Goal: Task Accomplishment & Management: Complete application form

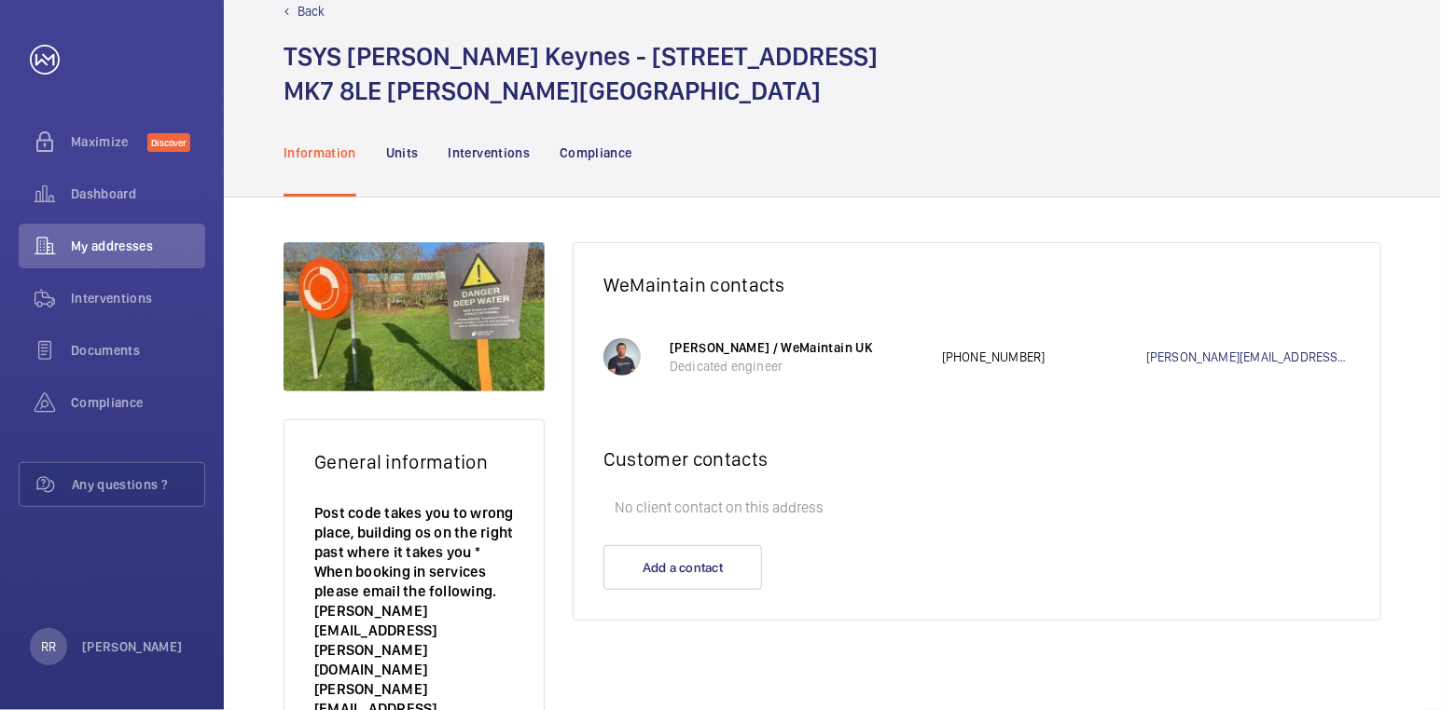
scroll to position [140, 0]
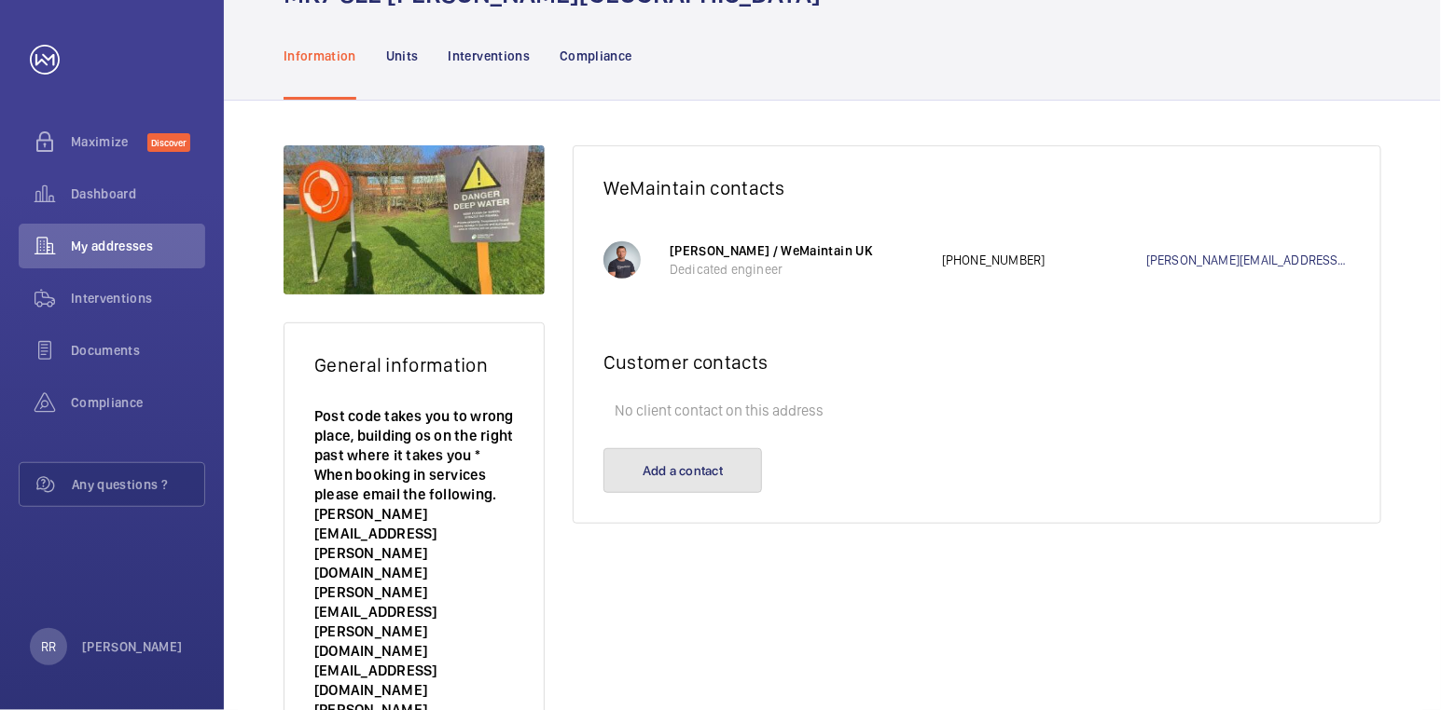
click at [709, 470] on button "Add a contact" at bounding box center [682, 470] width 159 height 45
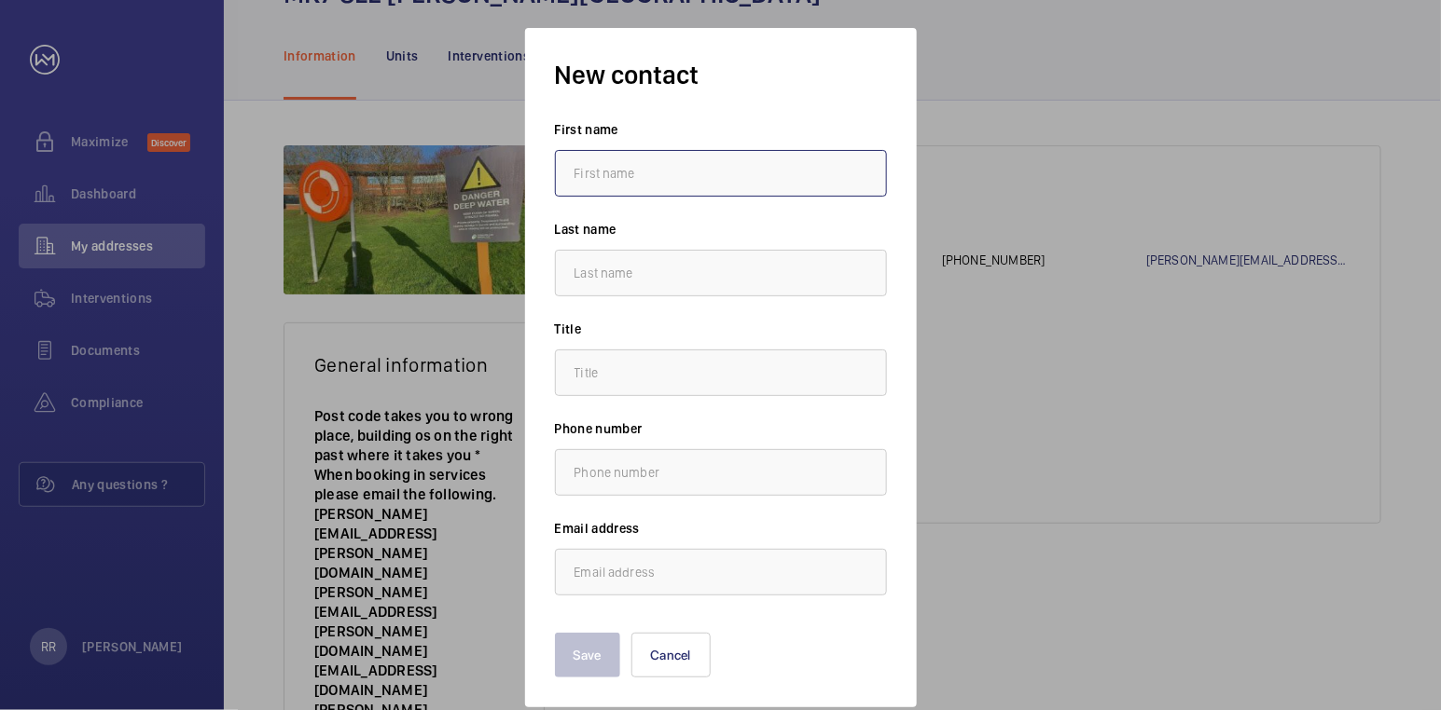
type input "B"
type input "Abgail"
type input "Cooper"
click at [669, 471] on input "text" at bounding box center [721, 472] width 332 height 47
click at [645, 567] on input "email" at bounding box center [721, 572] width 332 height 47
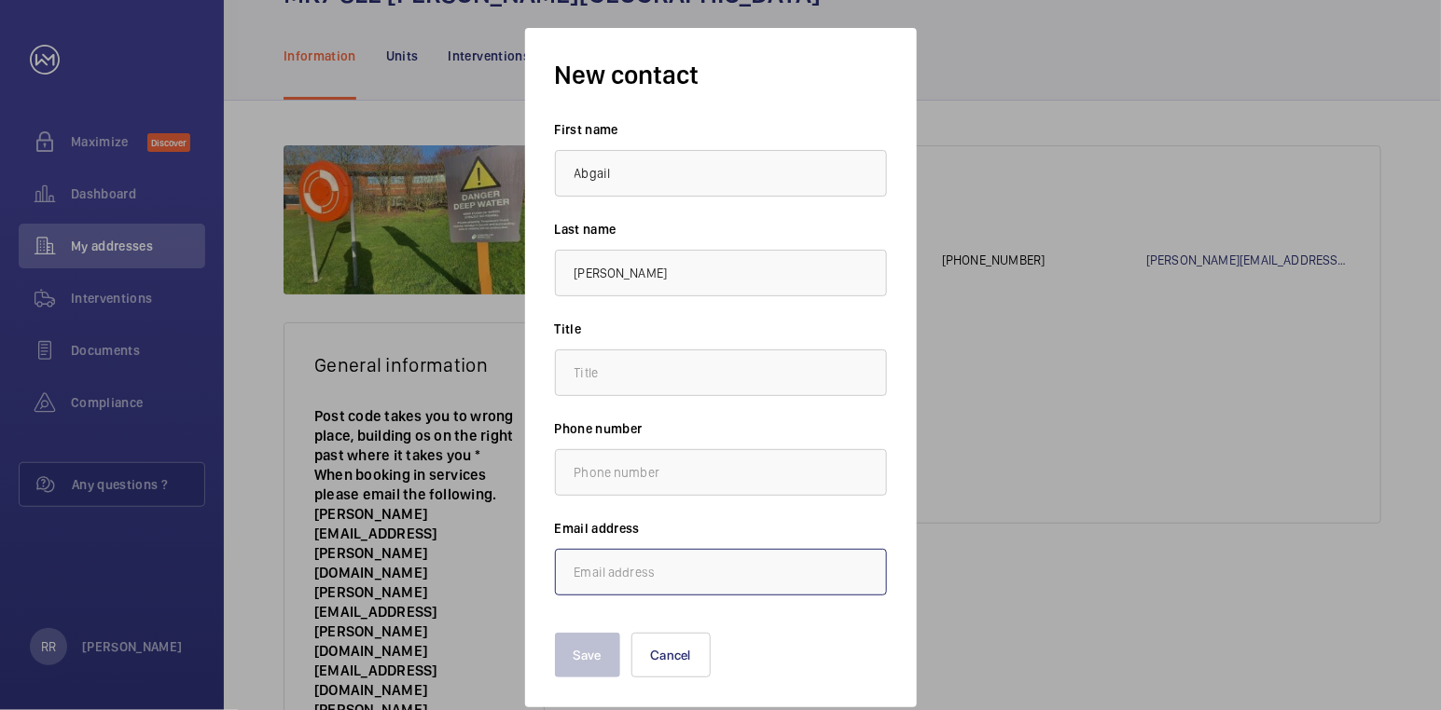
paste input "abigail.cooper@cbre.com"
type input "abigail.cooper@cbre.com"
click at [614, 375] on input "text" at bounding box center [721, 373] width 332 height 47
type input "."
click at [588, 652] on button "Save" at bounding box center [587, 655] width 65 height 45
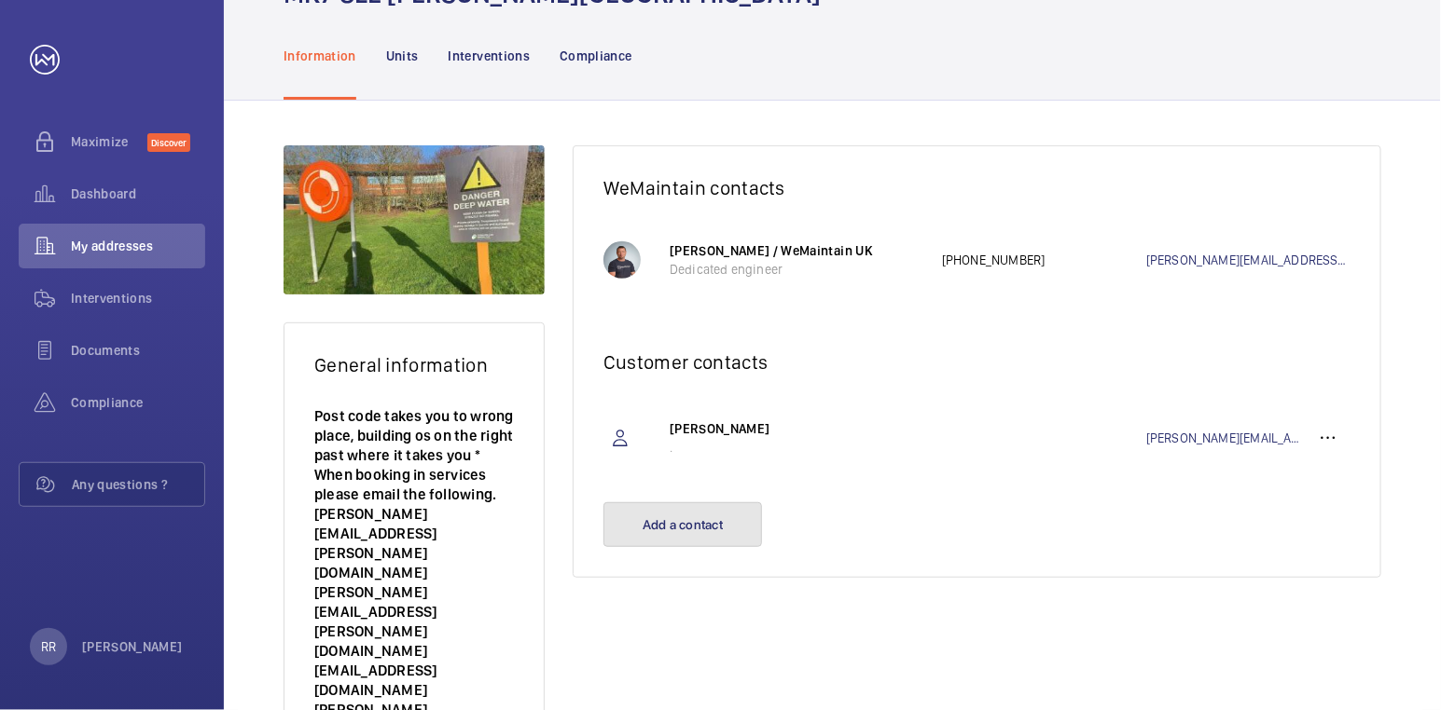
click at [691, 529] on button "Add a contact" at bounding box center [682, 525] width 159 height 45
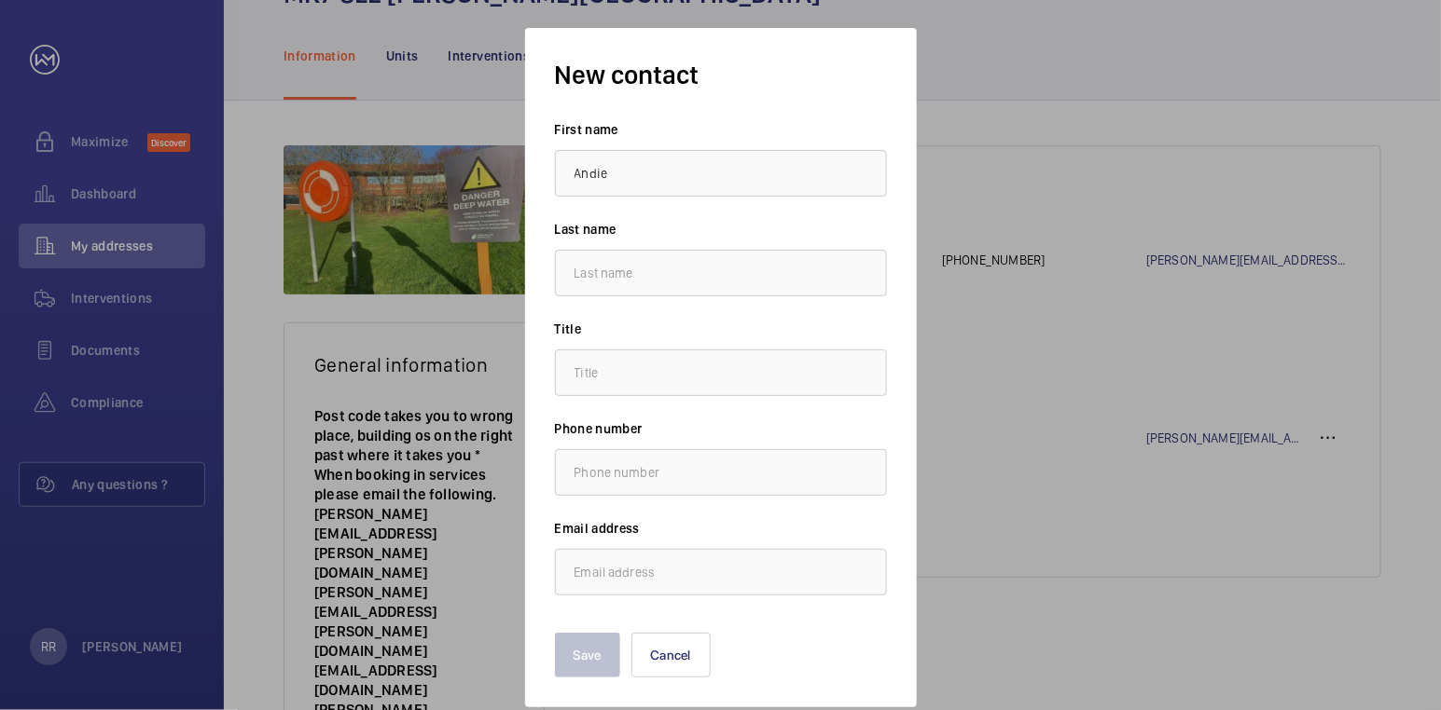
type input "Andie"
type input "Piercy"
click at [689, 576] on input "email" at bounding box center [721, 572] width 332 height 47
paste input "andie.piercy@cbre.com"
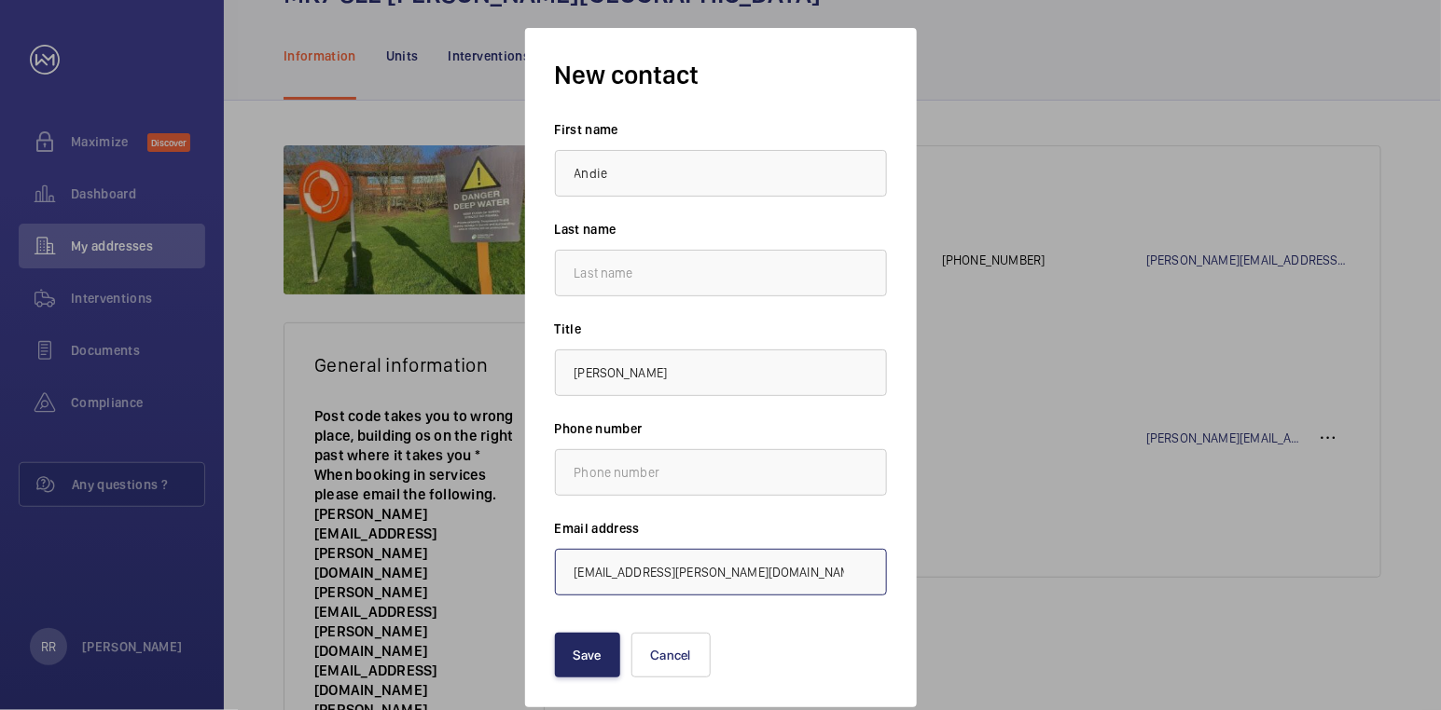
type input "andie.piercy@cbre.com"
click at [593, 664] on button "Save" at bounding box center [587, 655] width 65 height 45
